Goal: Task Accomplishment & Management: Use online tool/utility

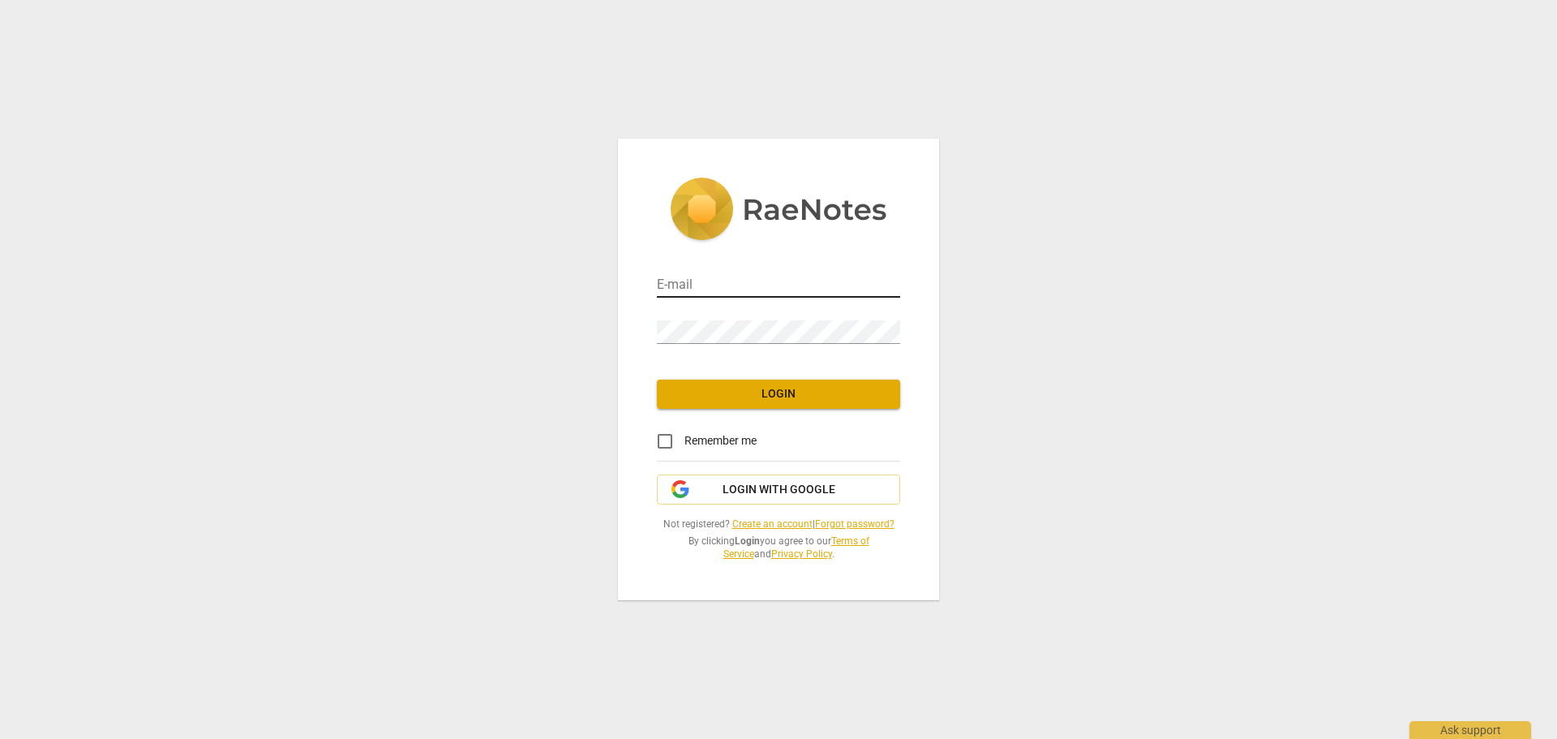
click at [693, 281] on input "email" at bounding box center [778, 286] width 243 height 24
type input "tracymhartwellbsw@gmail.com"
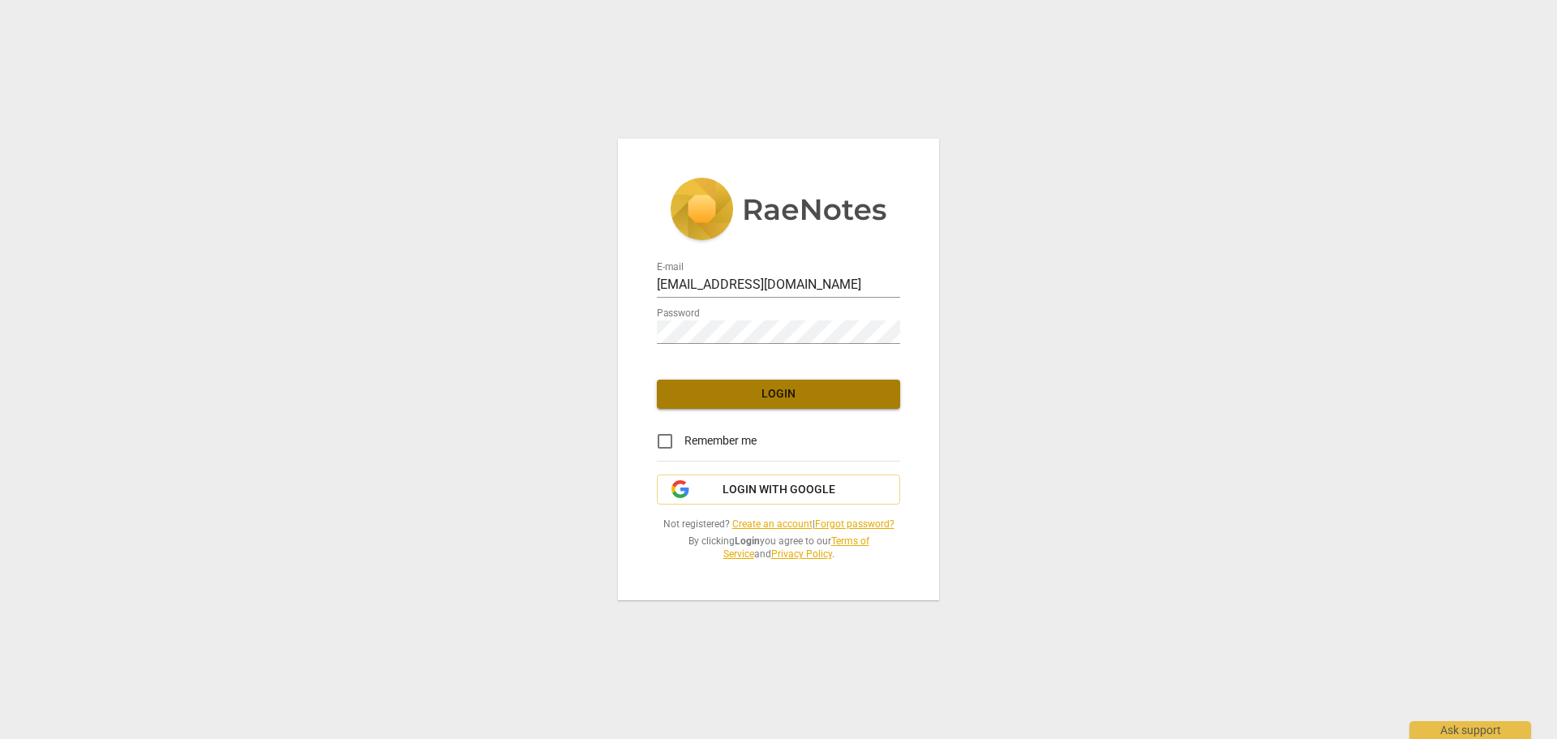
click at [781, 389] on span "Login" at bounding box center [778, 394] width 217 height 16
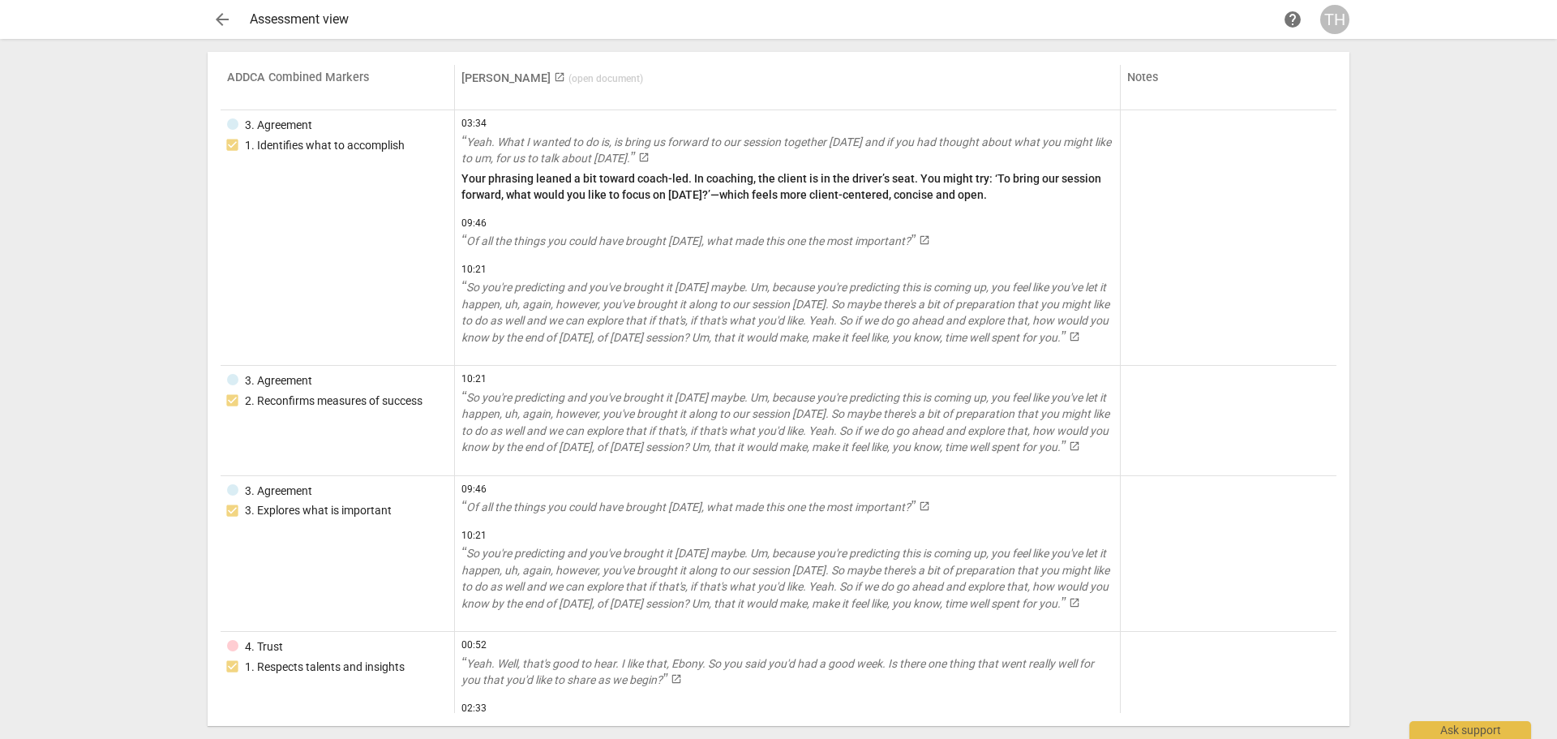
click at [554, 77] on span "launch" at bounding box center [559, 76] width 11 height 11
